Goal: Information Seeking & Learning: Check status

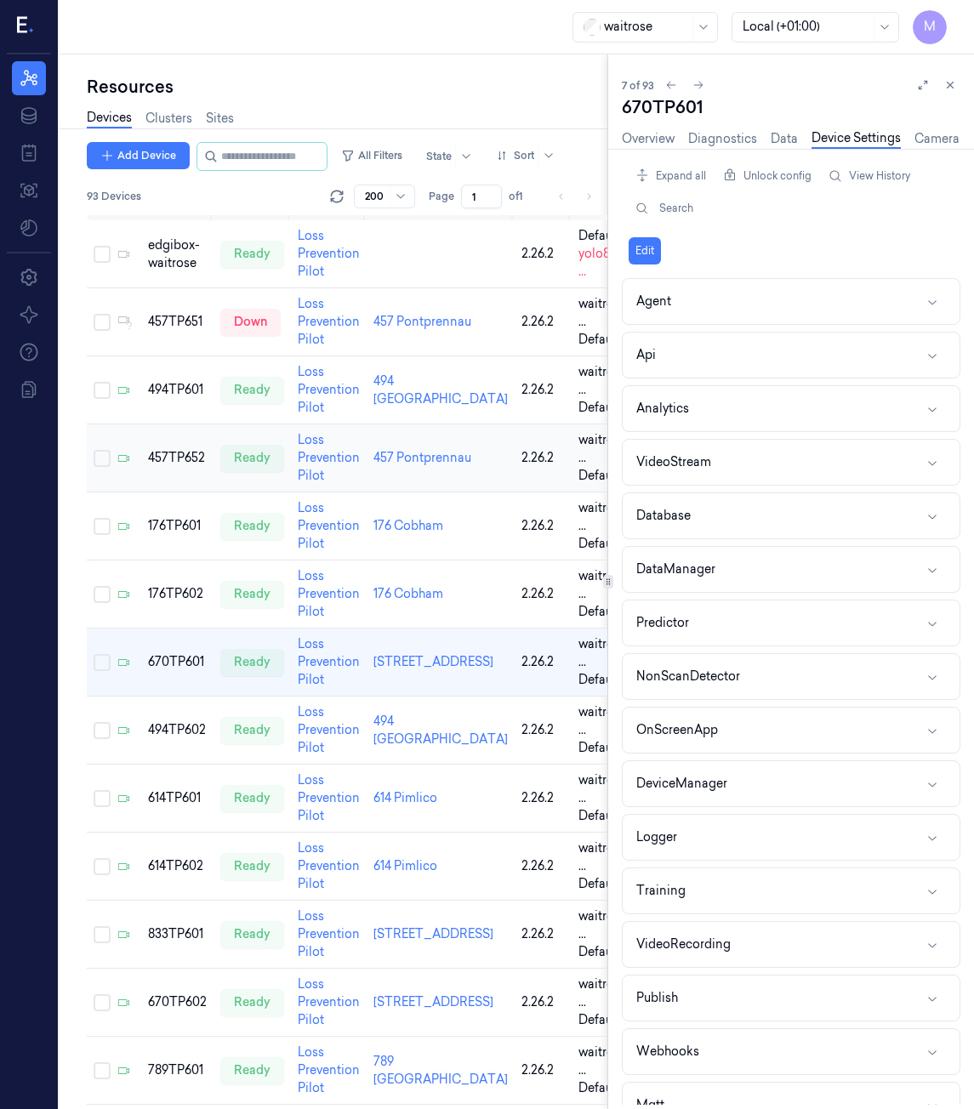
scroll to position [253, 0]
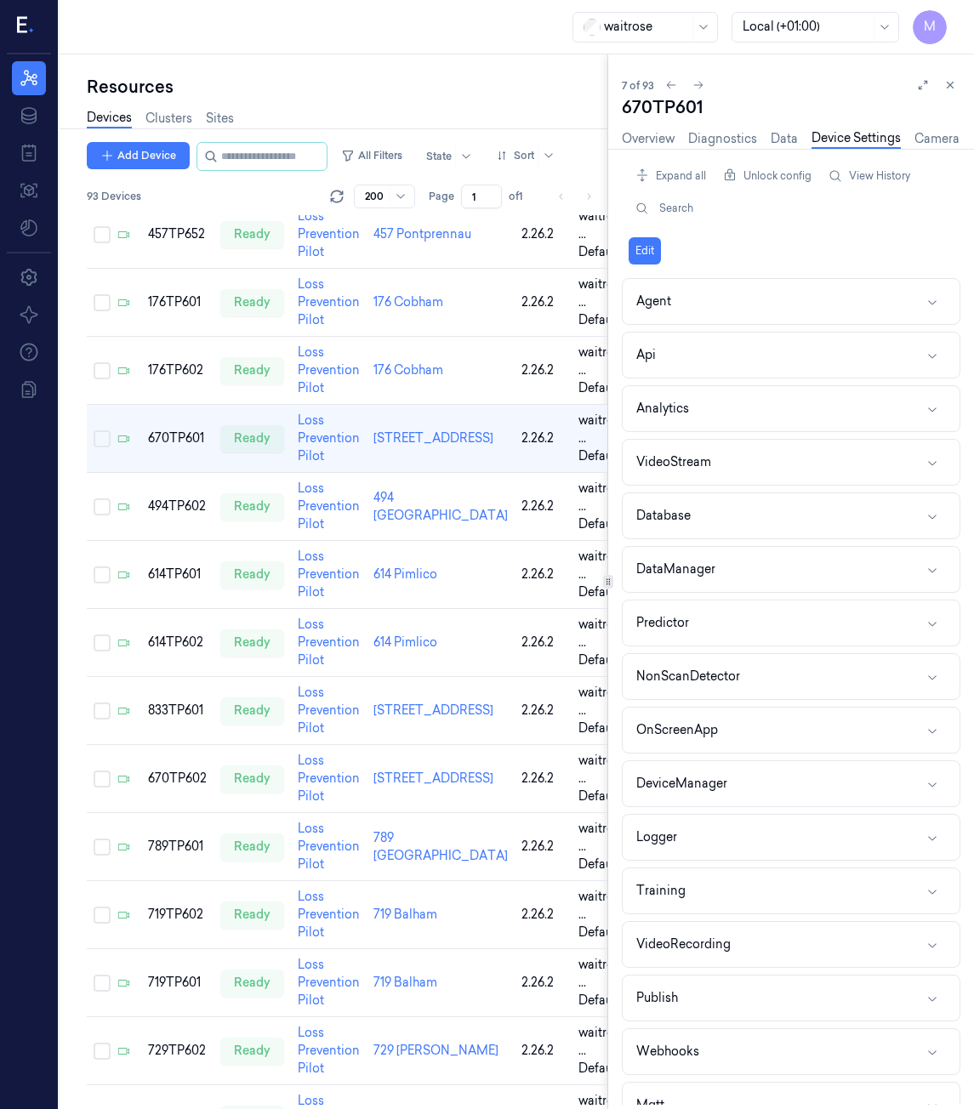
drag, startPoint x: 946, startPoint y: 85, endPoint x: 776, endPoint y: 236, distance: 227.7
click at [946, 85] on icon at bounding box center [950, 85] width 12 height 12
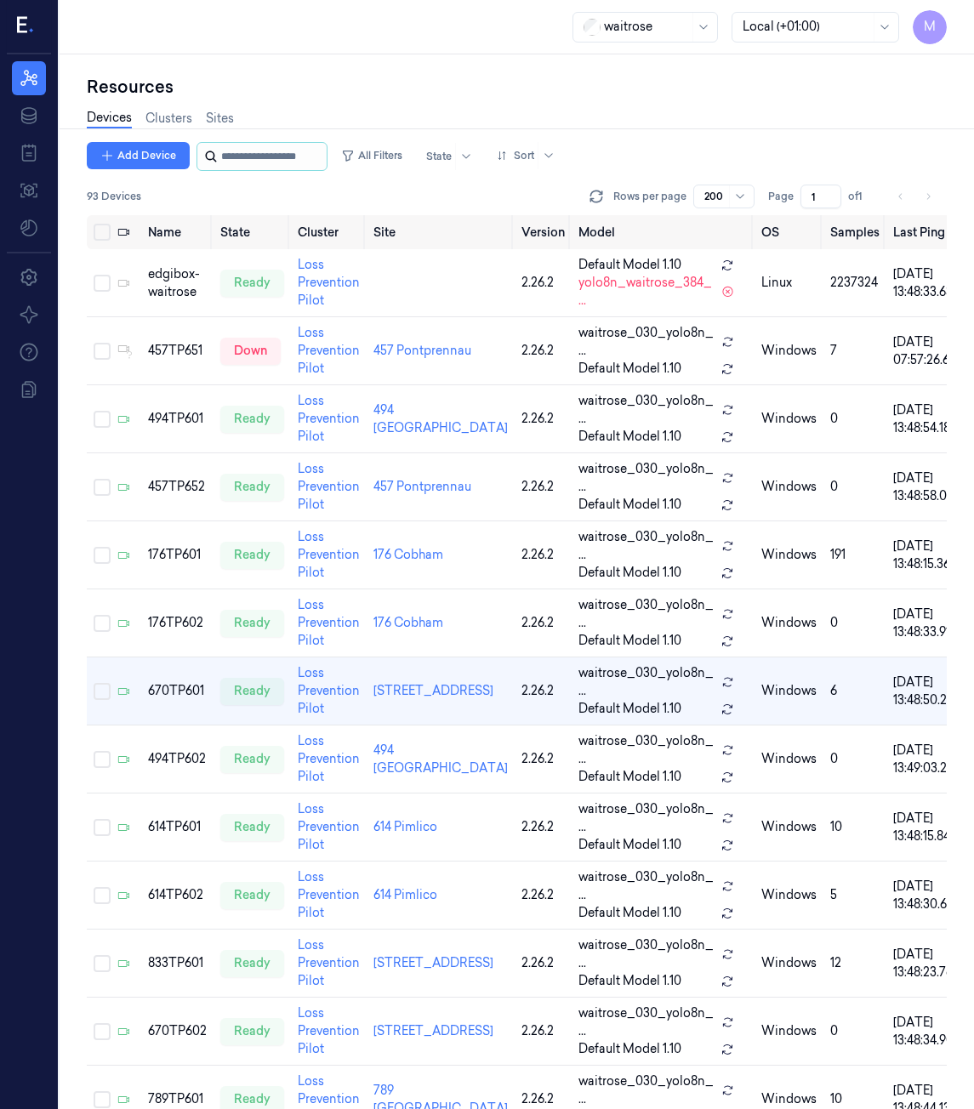
click at [286, 160] on input "string" at bounding box center [272, 156] width 102 height 27
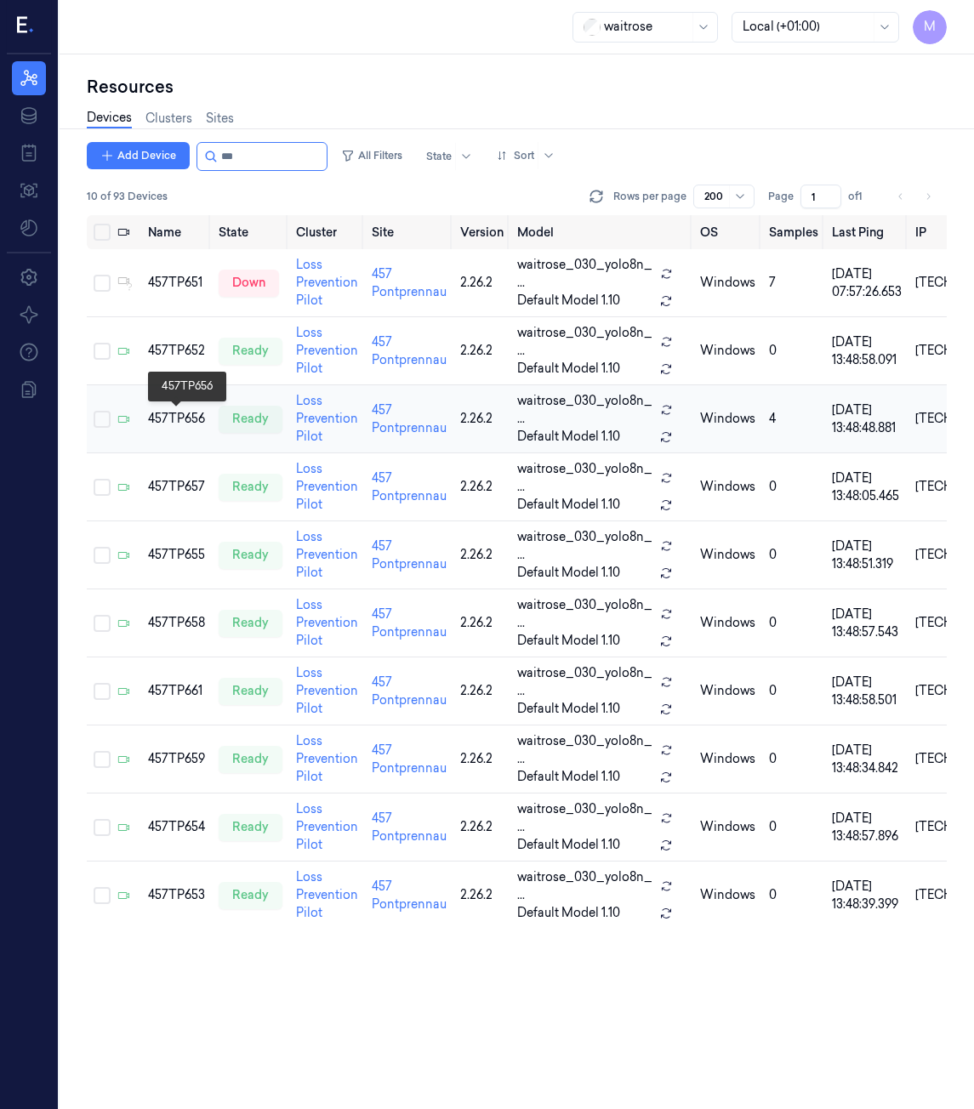
type input "***"
click at [181, 414] on div "457TP656" at bounding box center [176, 419] width 57 height 18
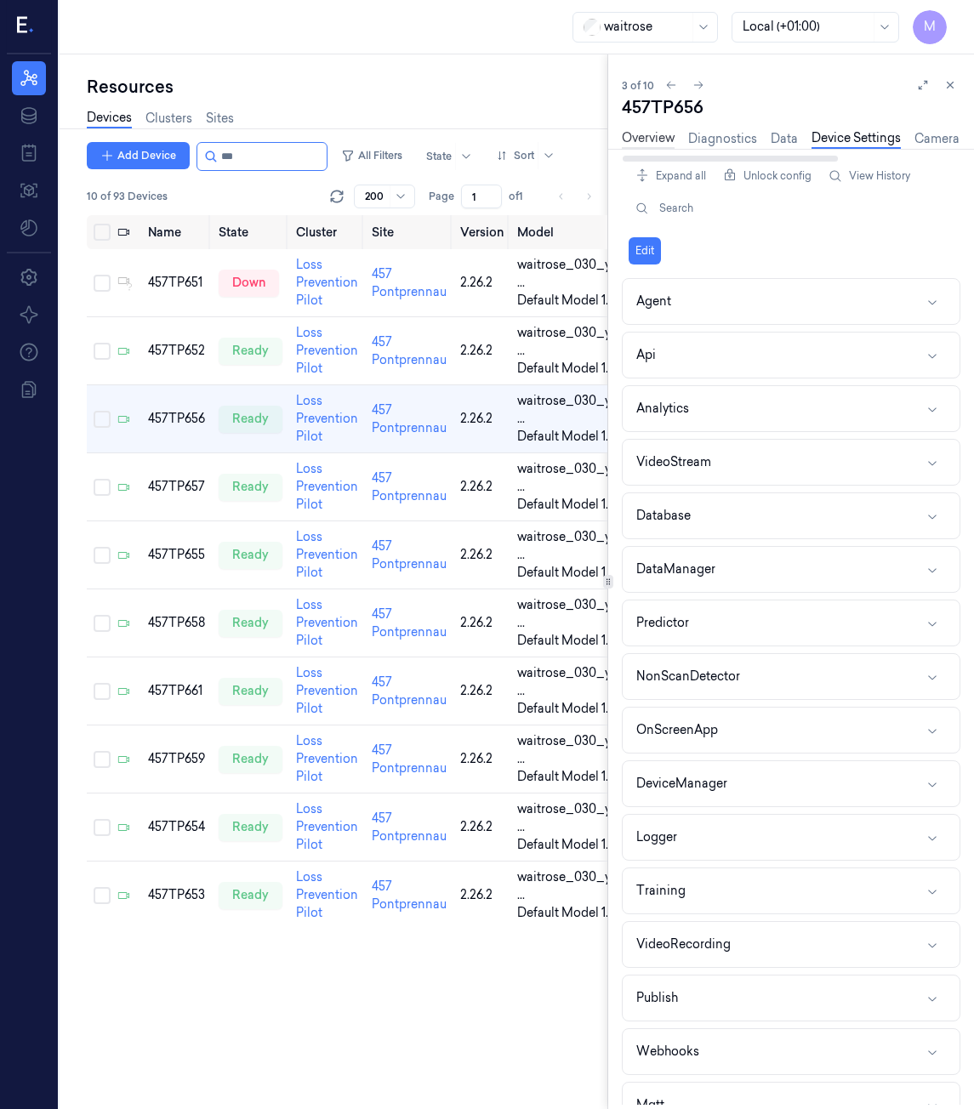
click at [643, 148] on link "Overview" at bounding box center [648, 139] width 53 height 20
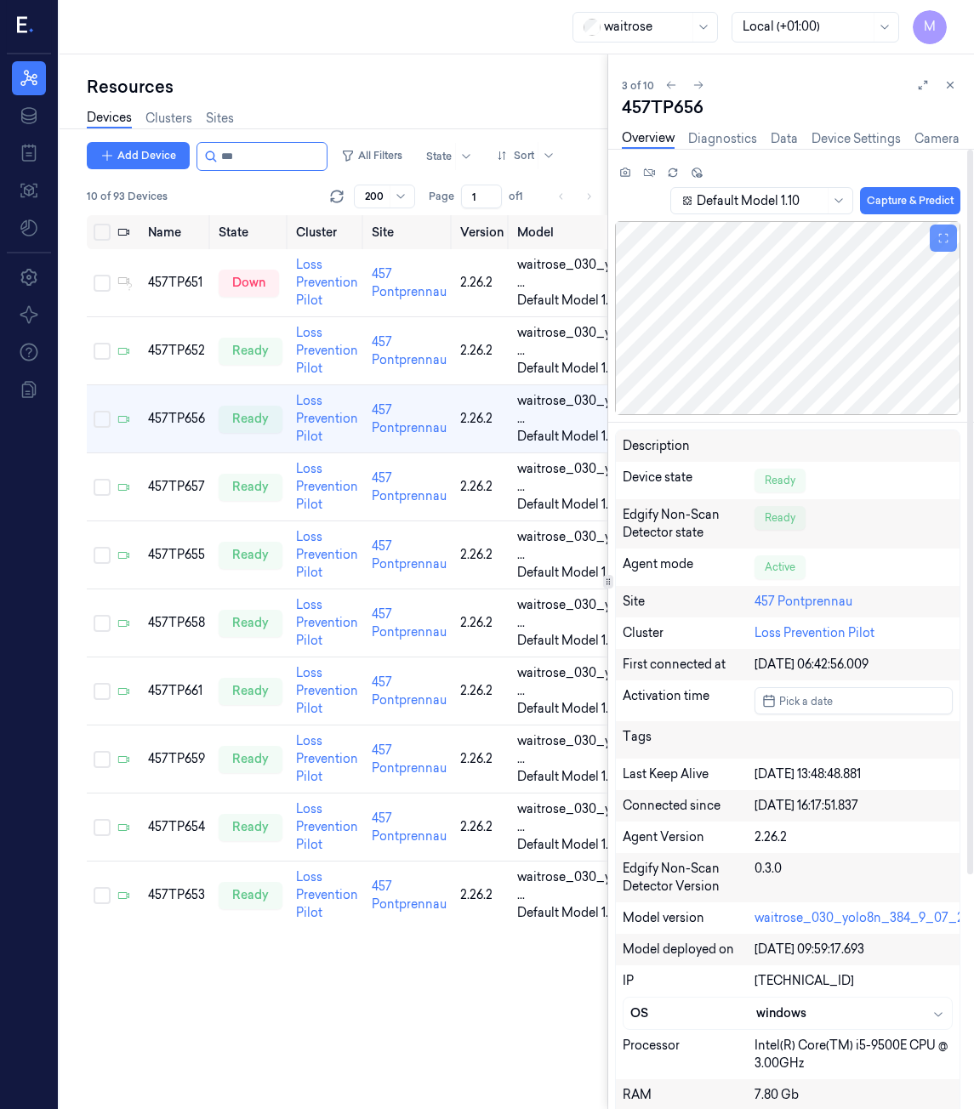
click at [944, 240] on icon at bounding box center [943, 238] width 12 height 12
click at [928, 92] on button at bounding box center [922, 85] width 20 height 20
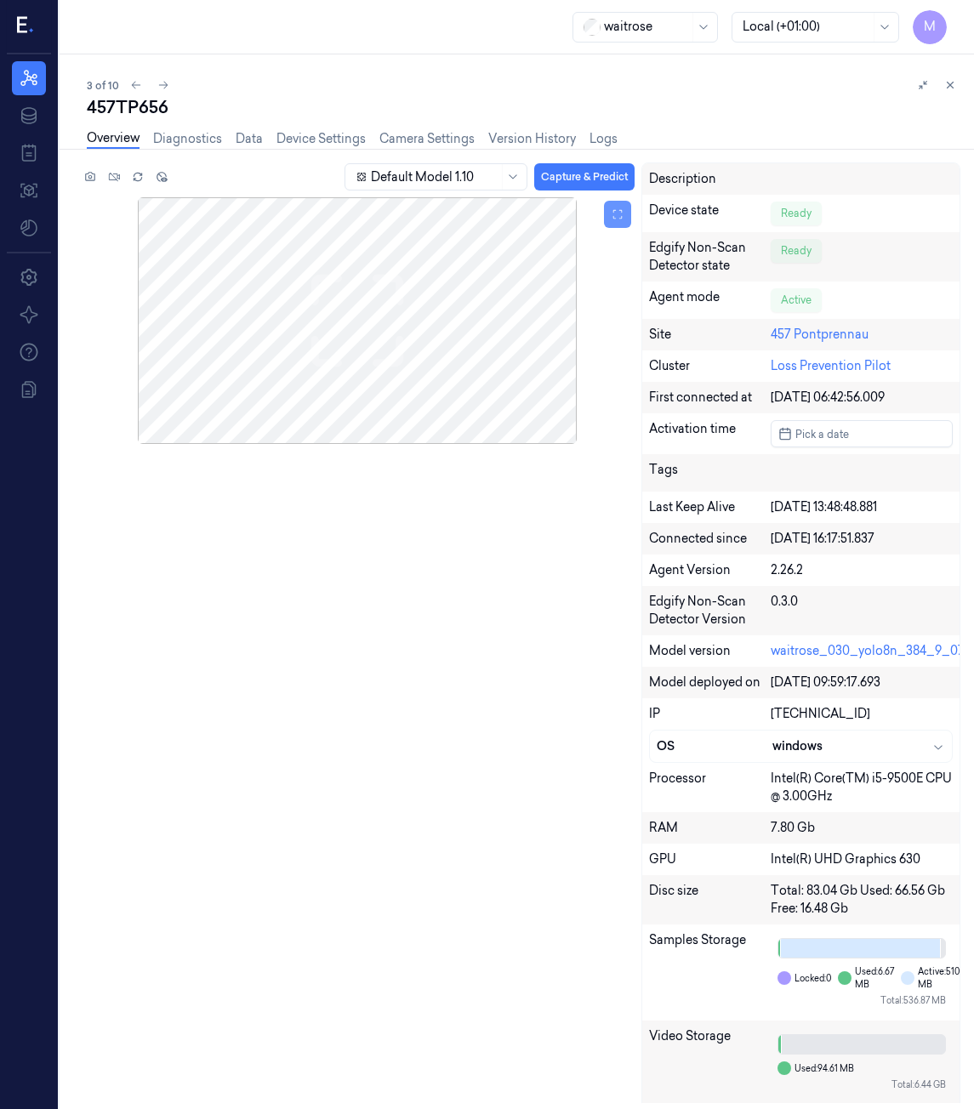
click at [619, 217] on icon at bounding box center [617, 214] width 12 height 12
click at [616, 217] on icon at bounding box center [617, 214] width 12 height 12
